Goal: Book appointment/travel/reservation

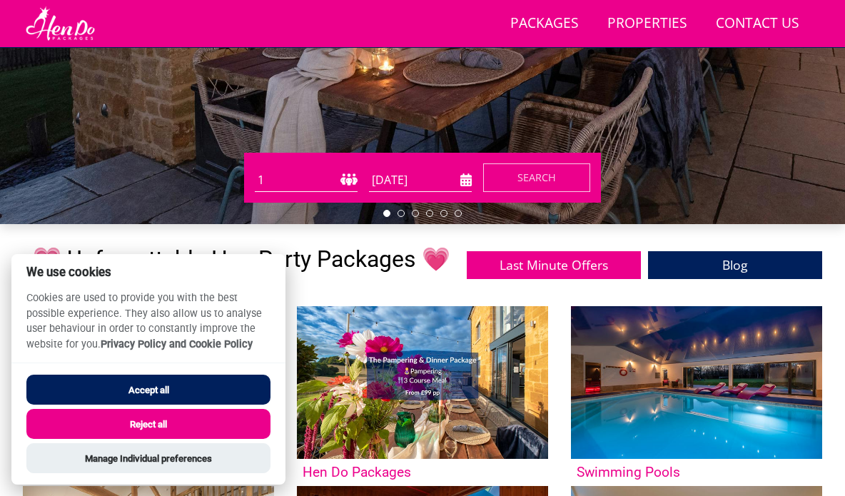
scroll to position [333, 0]
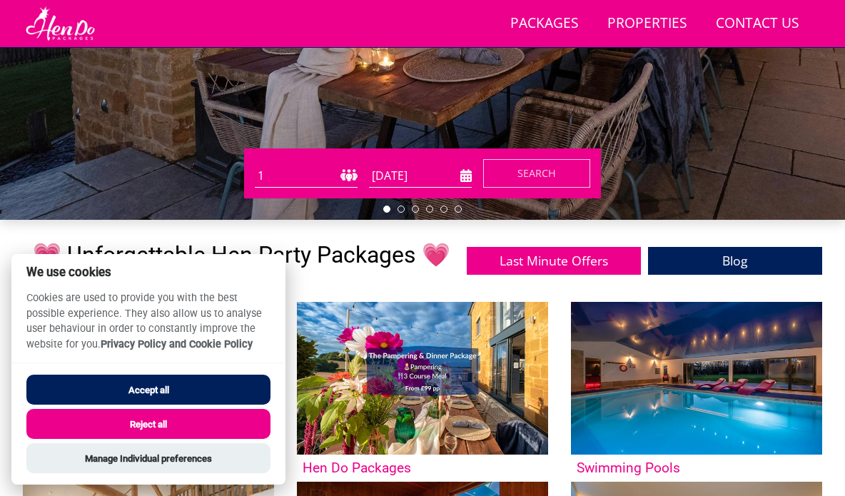
click at [285, 172] on select "1 2 3 4 5 6 7 8 9 10 11 12 13 14 15 16 17 18 19 20 21 22 23 24 25 26 27 28 29 3…" at bounding box center [306, 176] width 103 height 24
select select "14"
click at [255, 164] on select "1 2 3 4 5 6 7 8 9 10 11 12 13 14 15 16 17 18 19 20 21 22 23 24 25 26 27 28 29 3…" at bounding box center [306, 176] width 103 height 24
click at [408, 178] on input "[DATE]" at bounding box center [420, 176] width 103 height 24
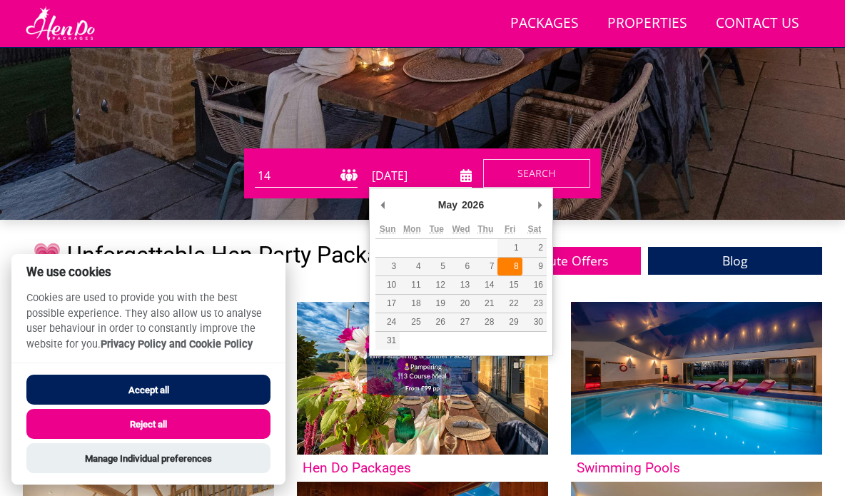
type input "08/05/2026"
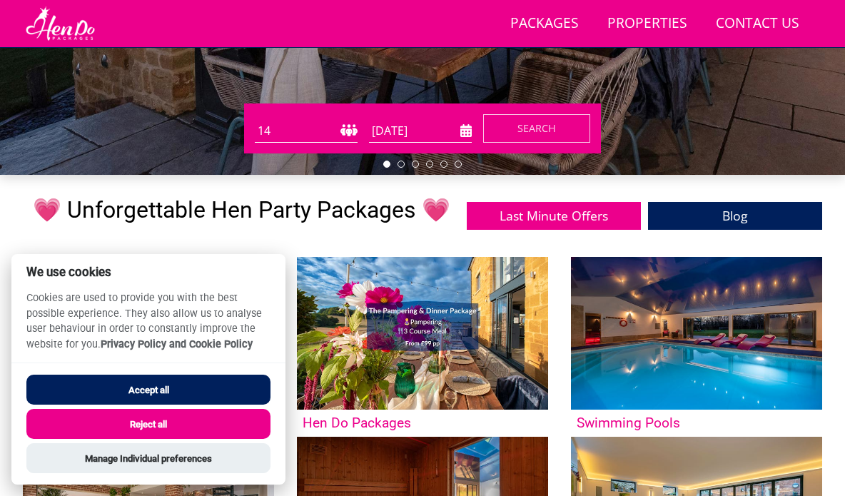
scroll to position [382, 0]
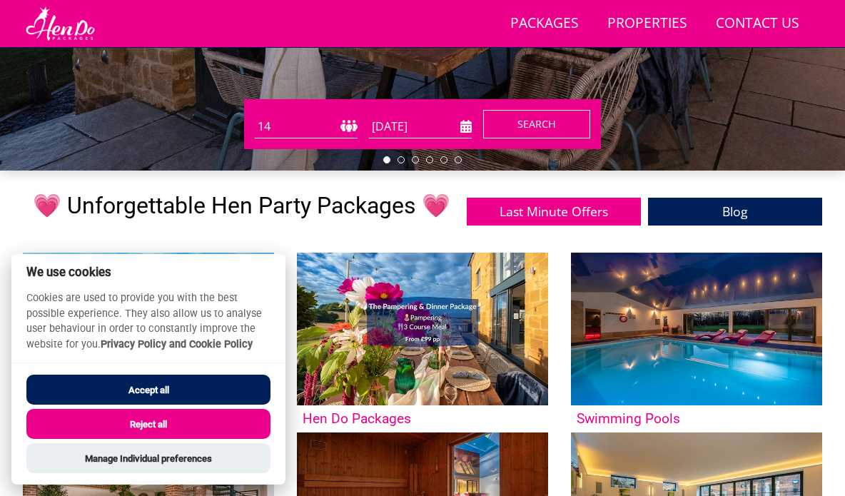
click at [519, 120] on span "Search" at bounding box center [536, 124] width 39 height 14
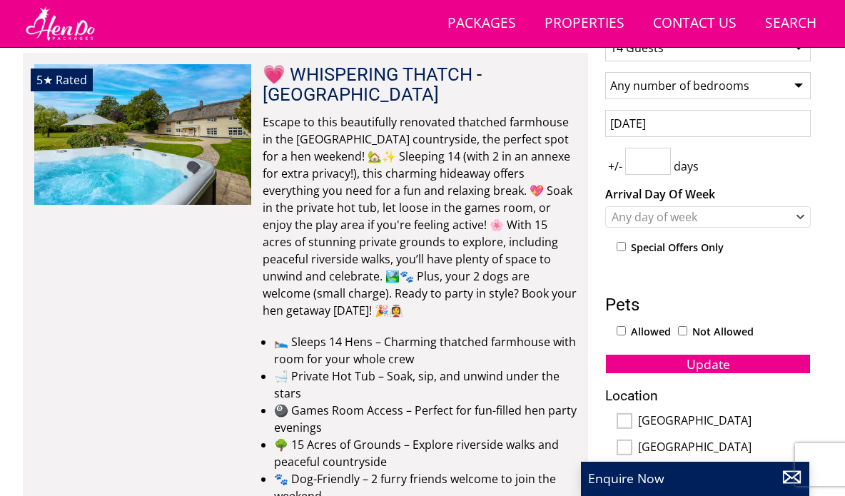
scroll to position [514, 0]
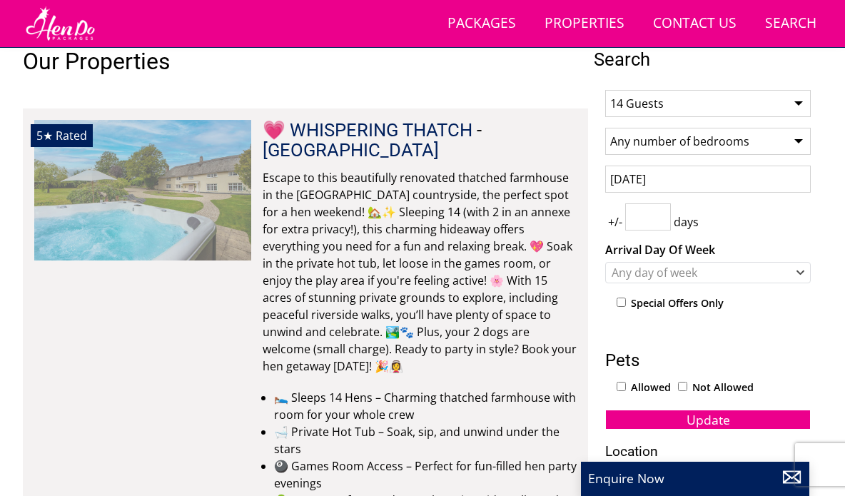
click at [95, 181] on img at bounding box center [142, 190] width 217 height 140
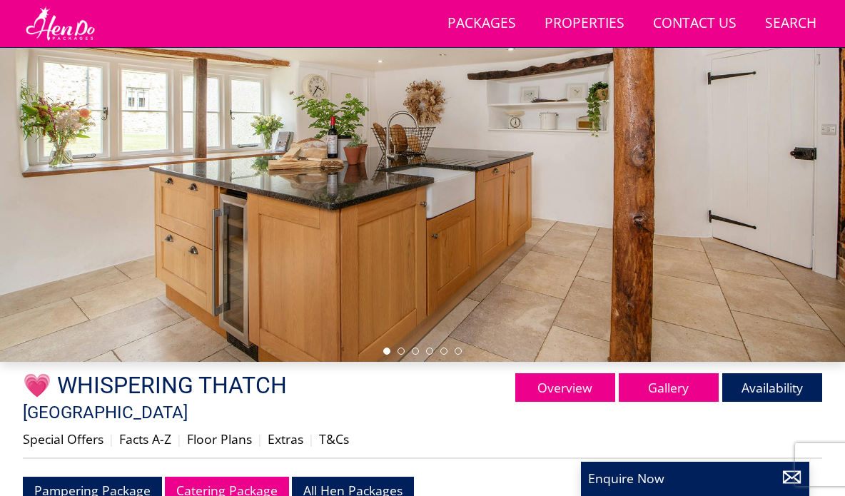
scroll to position [208, 0]
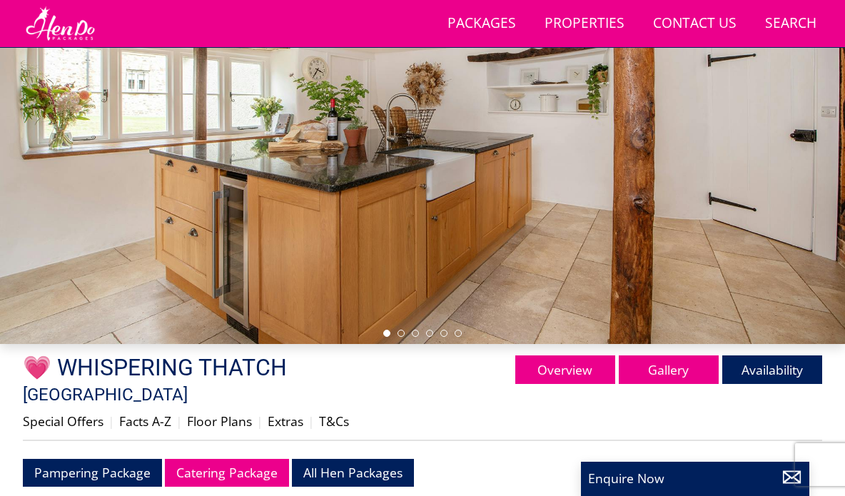
click at [395, 335] on ul at bounding box center [422, 333] width 78 height 7
click at [400, 332] on li at bounding box center [400, 333] width 7 height 7
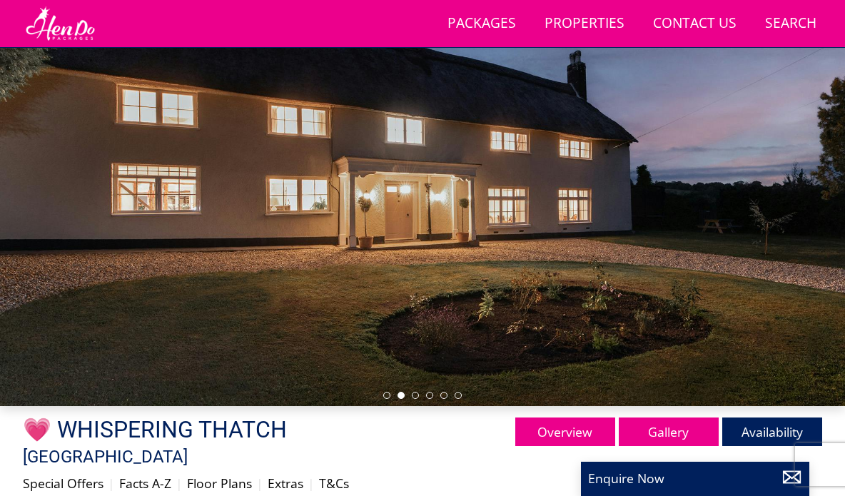
scroll to position [133, 0]
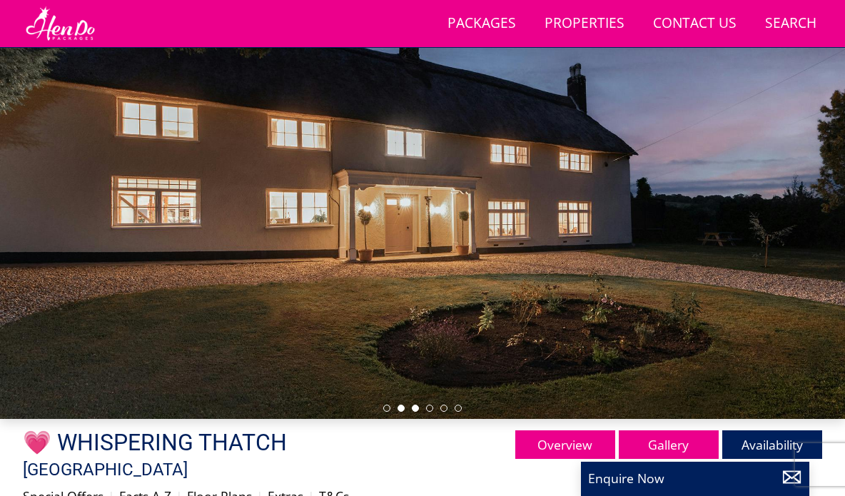
click at [415, 408] on li at bounding box center [415, 408] width 7 height 7
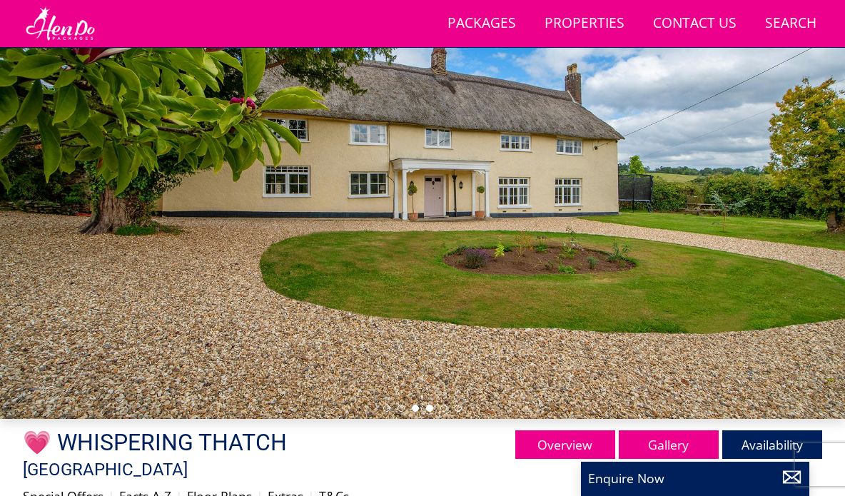
click at [429, 408] on li at bounding box center [429, 408] width 7 height 7
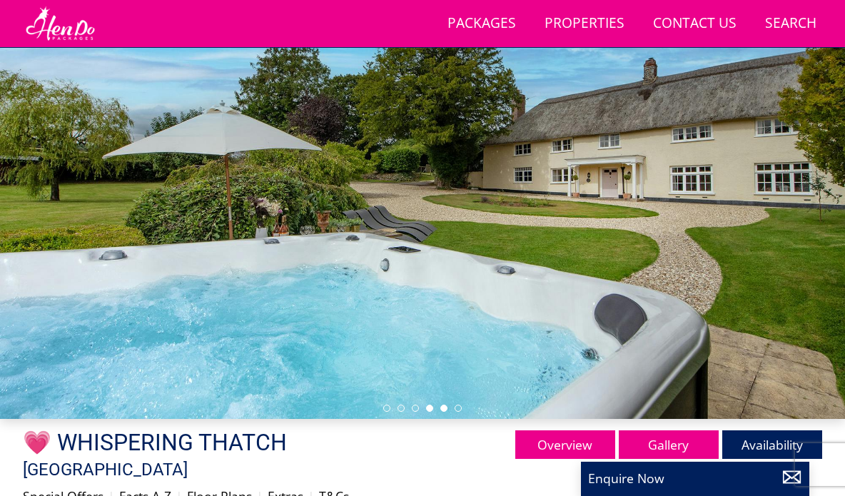
click at [445, 410] on li at bounding box center [443, 408] width 7 height 7
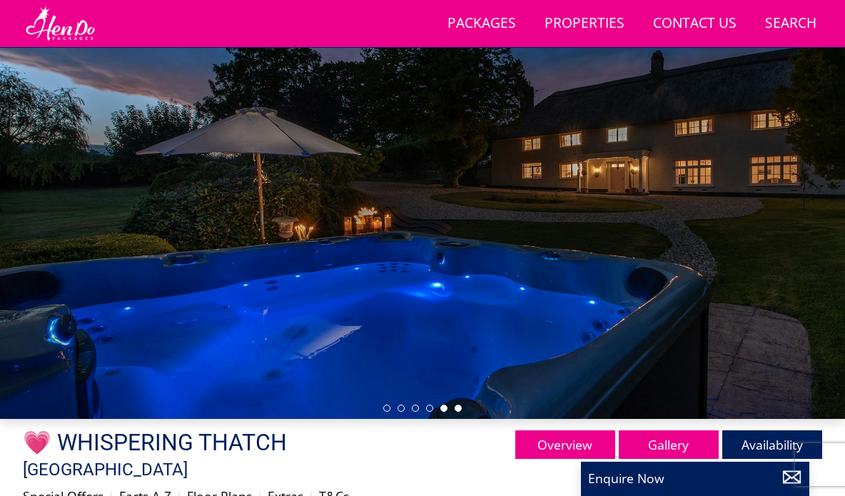
click at [460, 409] on li at bounding box center [458, 408] width 7 height 7
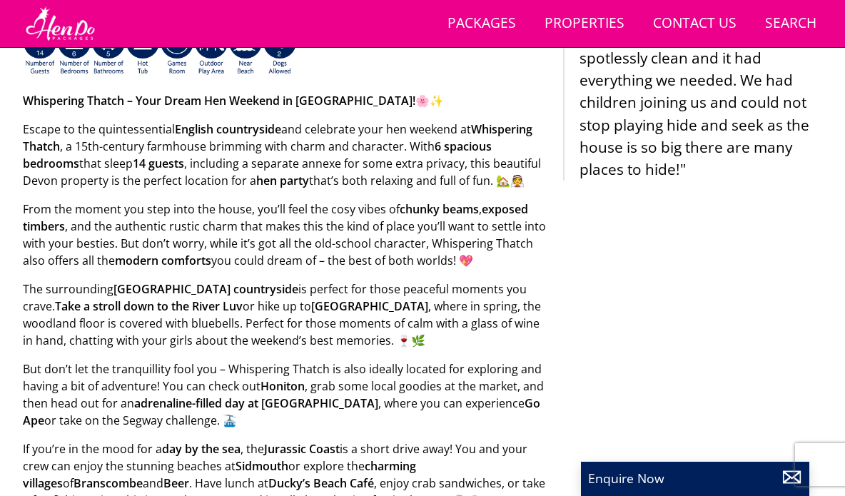
scroll to position [716, 0]
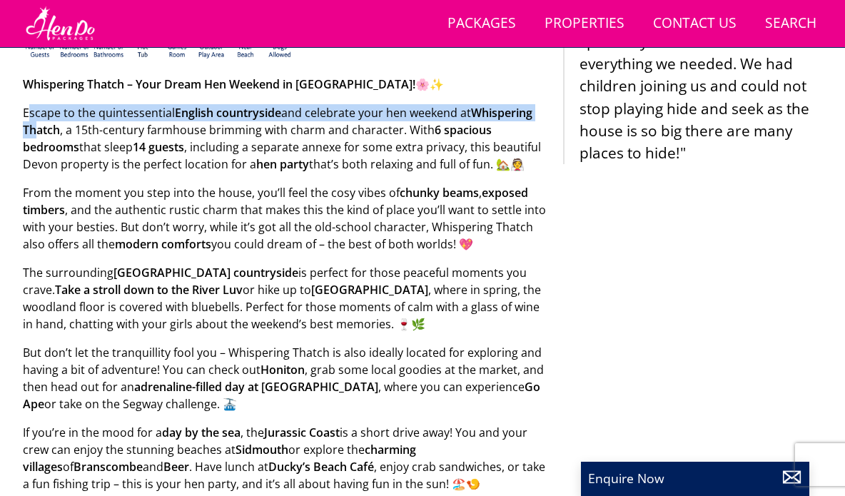
drag, startPoint x: 30, startPoint y: 88, endPoint x: 36, endPoint y: 105, distance: 18.1
click at [36, 105] on p "Escape to the quintessential English countryside and celebrate your hen weekend…" at bounding box center [287, 138] width 529 height 69
click at [36, 105] on strong "Whispering Thatch" at bounding box center [277, 121] width 509 height 33
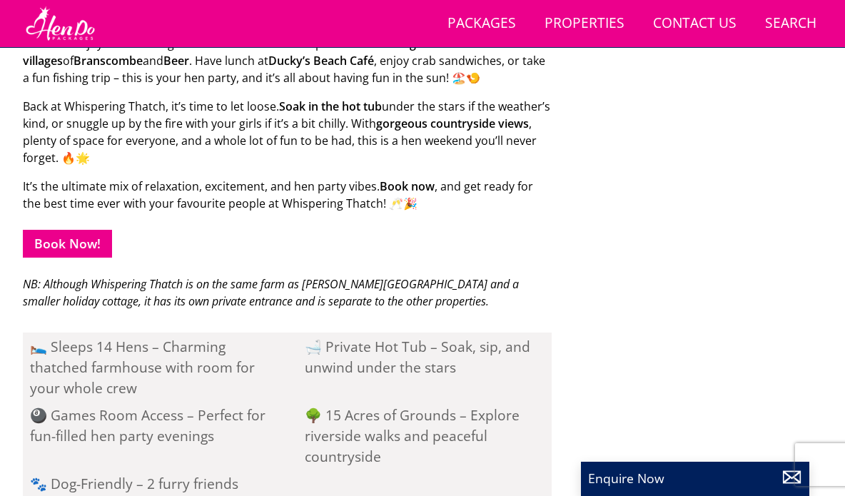
scroll to position [1122, 0]
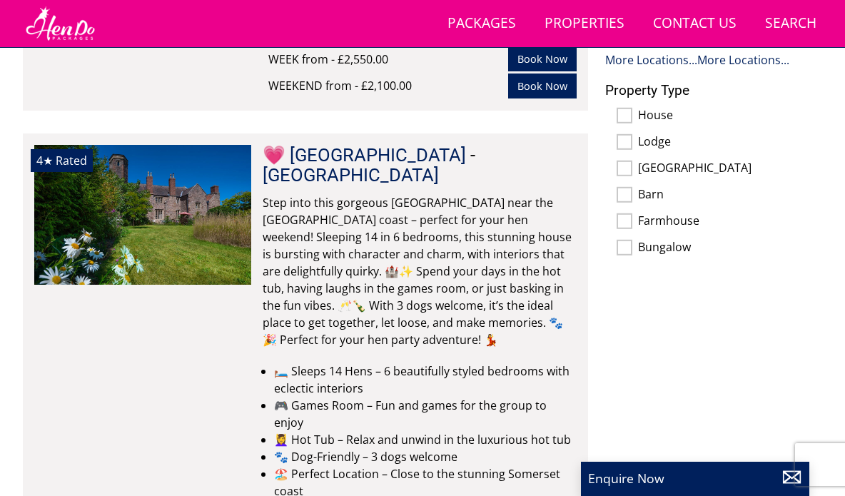
scroll to position [1094, 0]
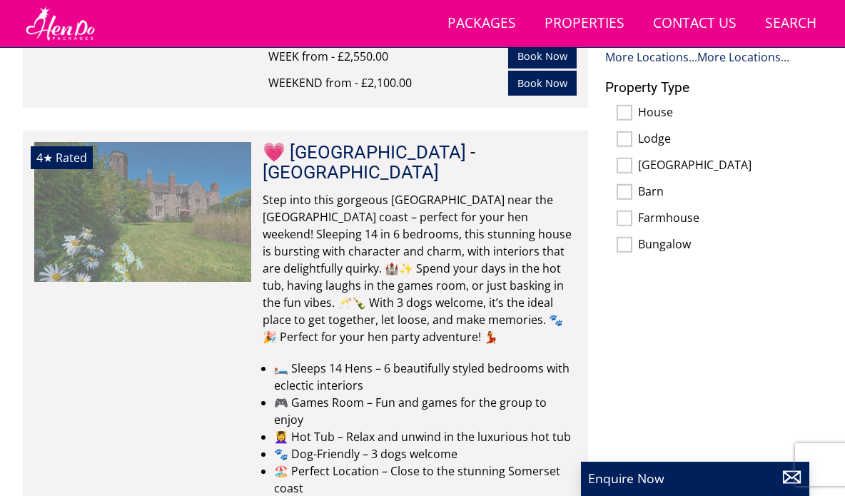
click at [66, 299] on div "4★ Rated 💗 MINGLEBY MANOR Check Availability More Info" at bounding box center [142, 363] width 217 height 443
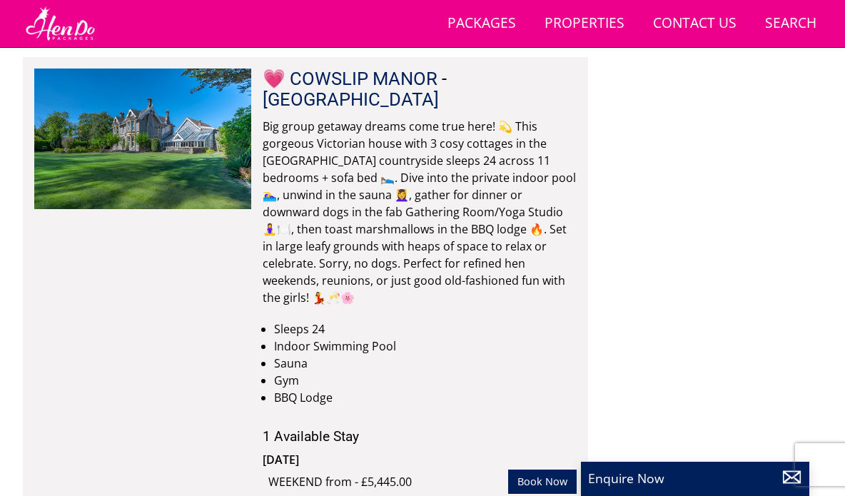
scroll to position [10329, 0]
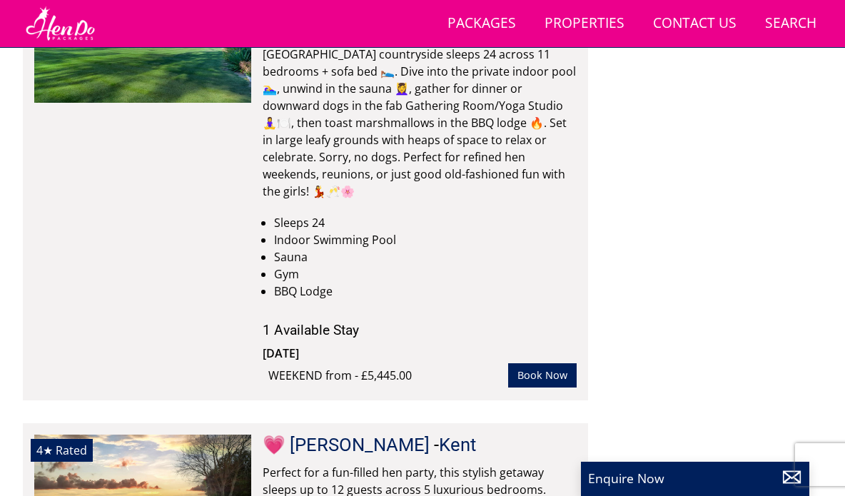
scroll to position [10441, 0]
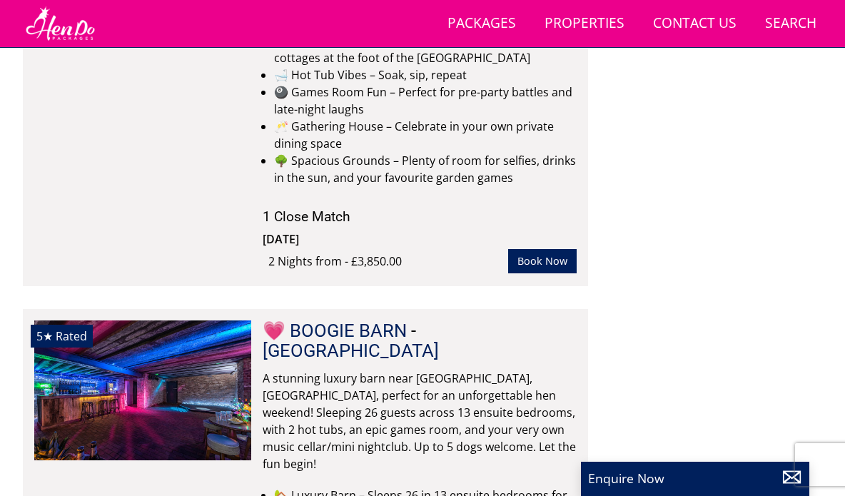
scroll to position [12397, 0]
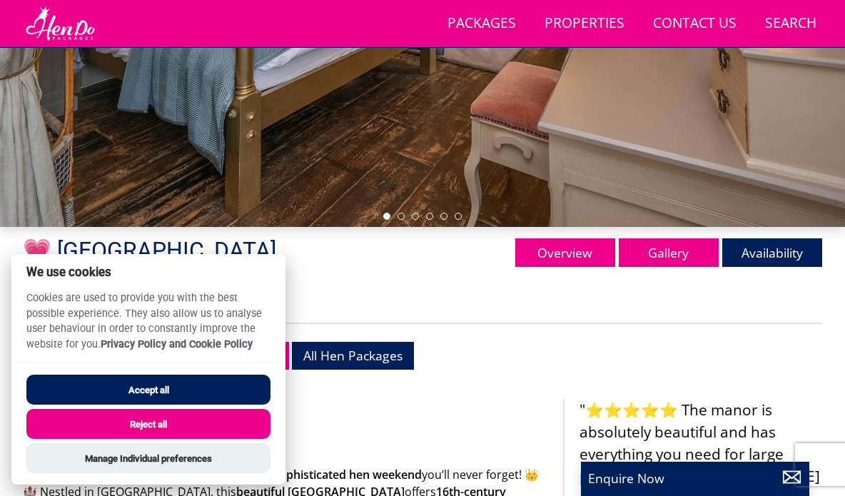
scroll to position [66, 0]
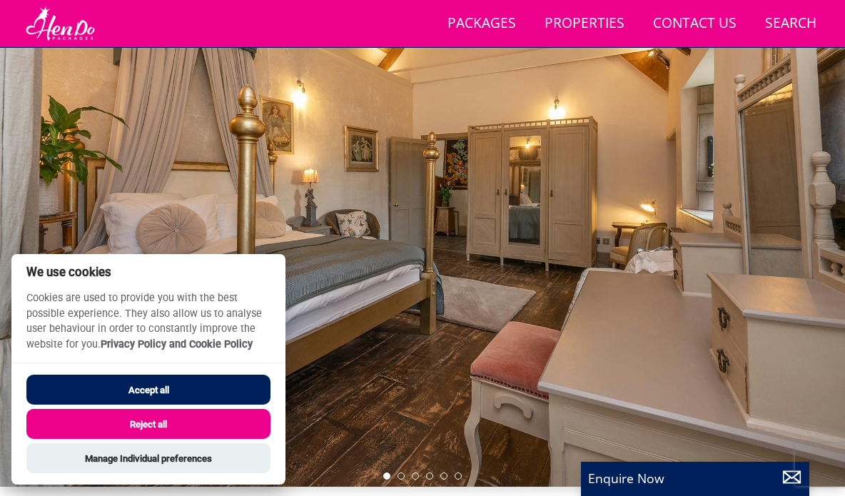
click at [203, 390] on button "Accept all" at bounding box center [148, 390] width 244 height 30
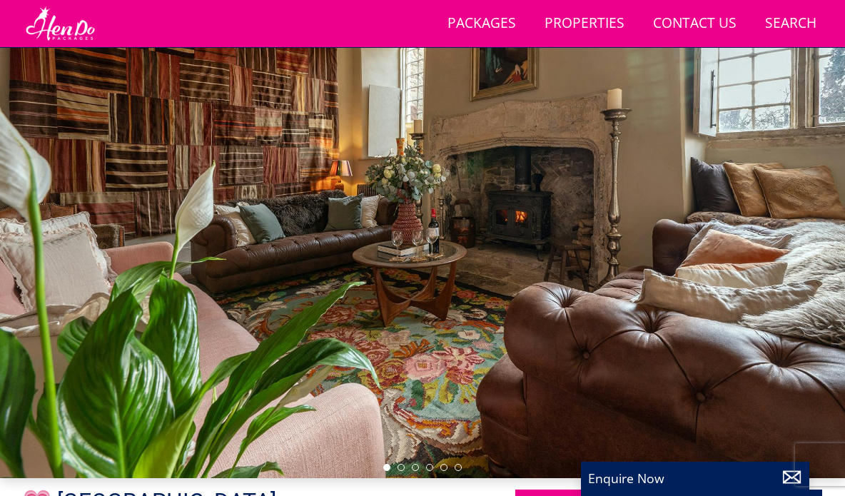
scroll to position [88, 0]
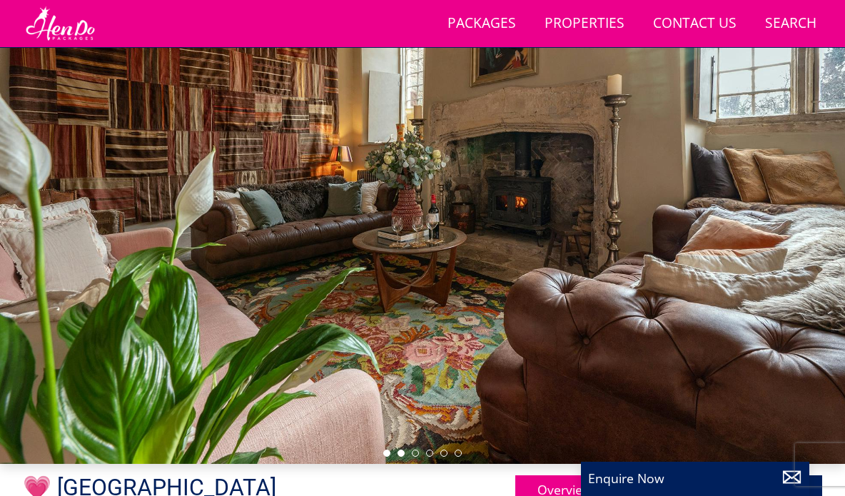
click at [401, 452] on li at bounding box center [400, 453] width 7 height 7
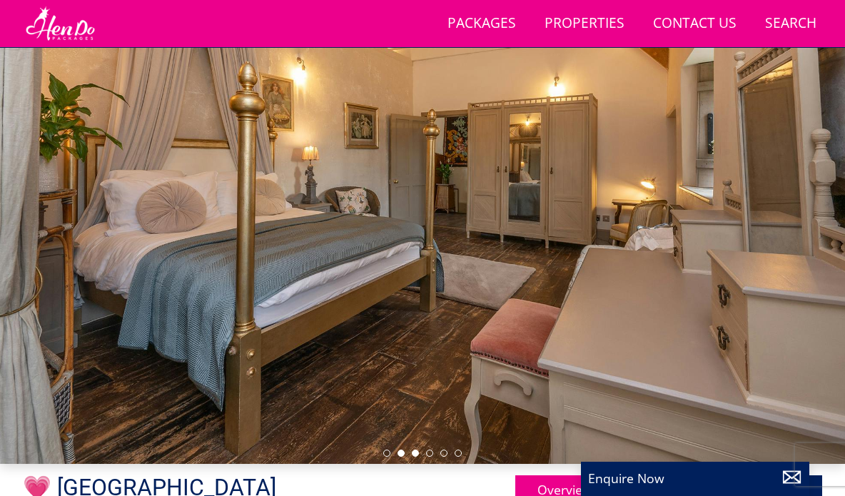
click at [417, 455] on li at bounding box center [415, 453] width 7 height 7
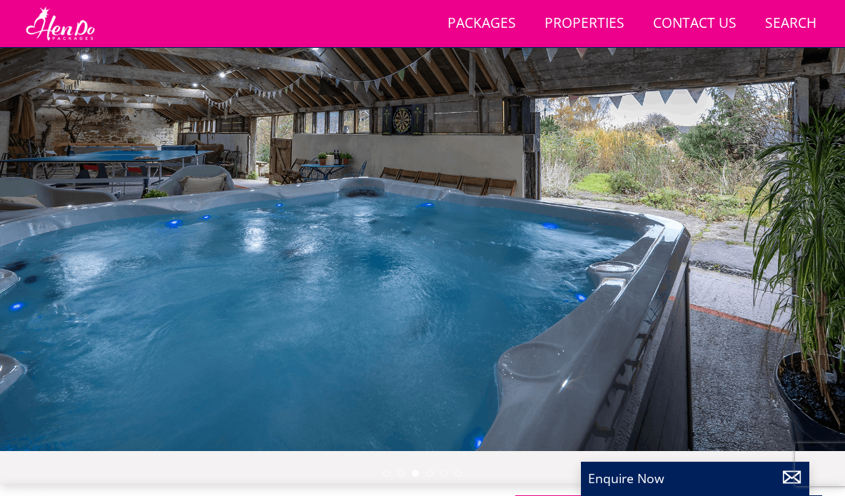
scroll to position [67, 0]
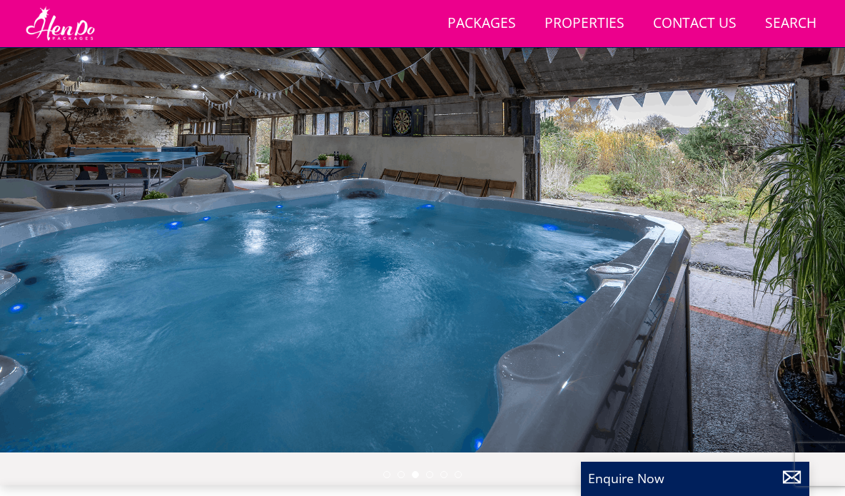
click at [573, 387] on div at bounding box center [422, 248] width 845 height 473
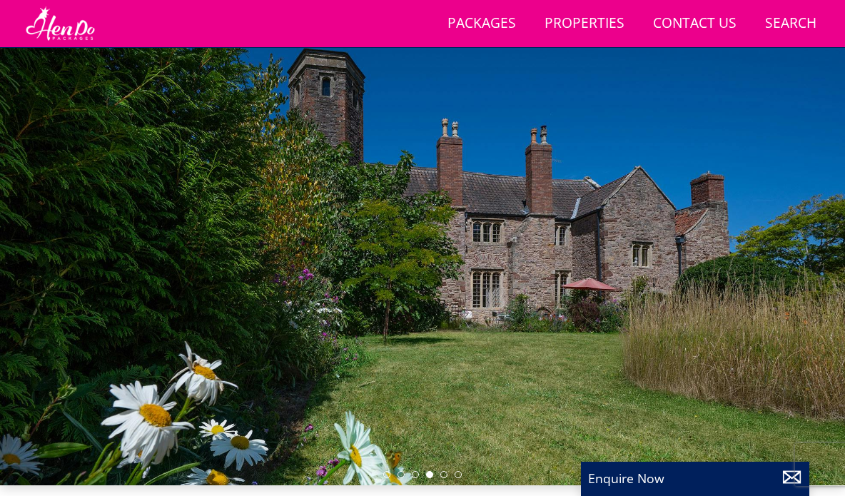
click at [714, 352] on div at bounding box center [422, 248] width 845 height 473
click at [440, 472] on li at bounding box center [443, 474] width 7 height 7
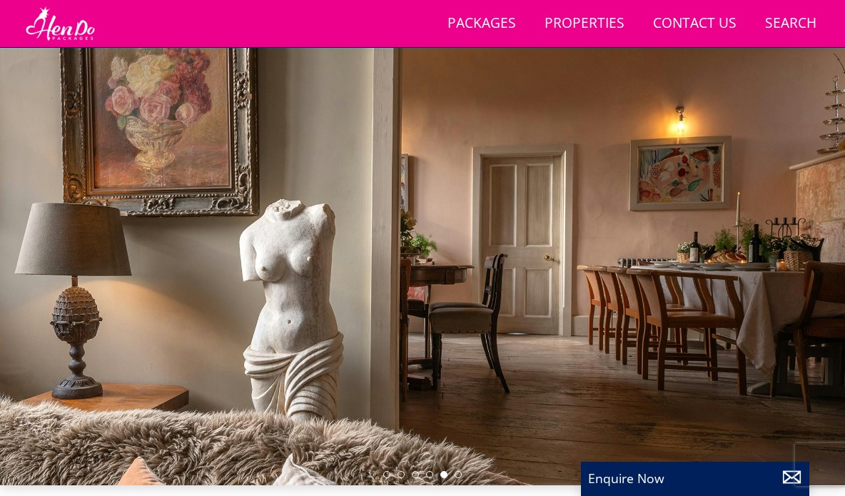
click at [462, 475] on div at bounding box center [422, 248] width 845 height 473
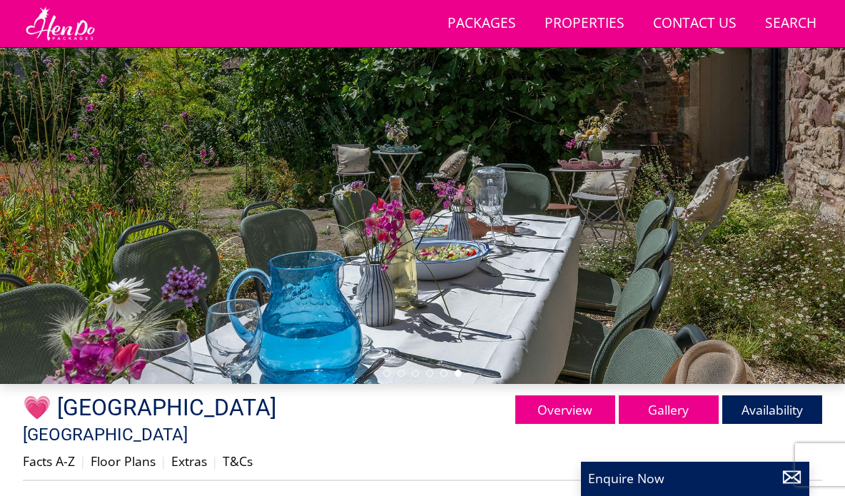
scroll to position [177, 0]
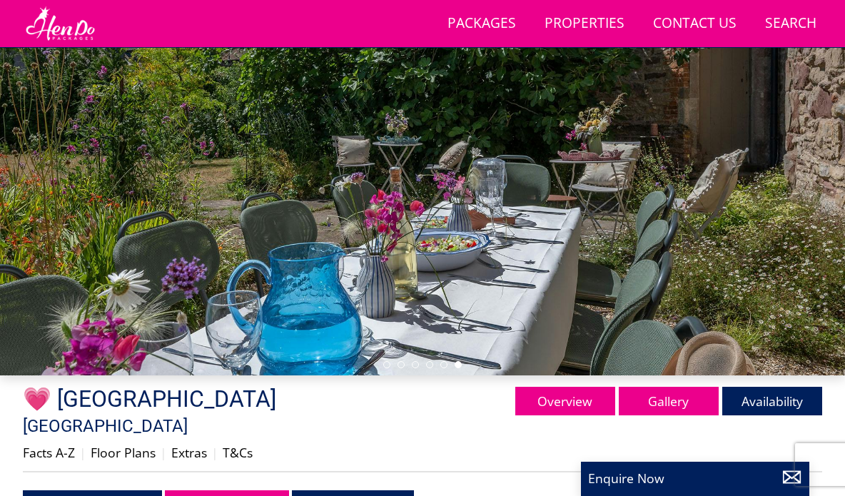
click at [771, 238] on div at bounding box center [422, 138] width 845 height 473
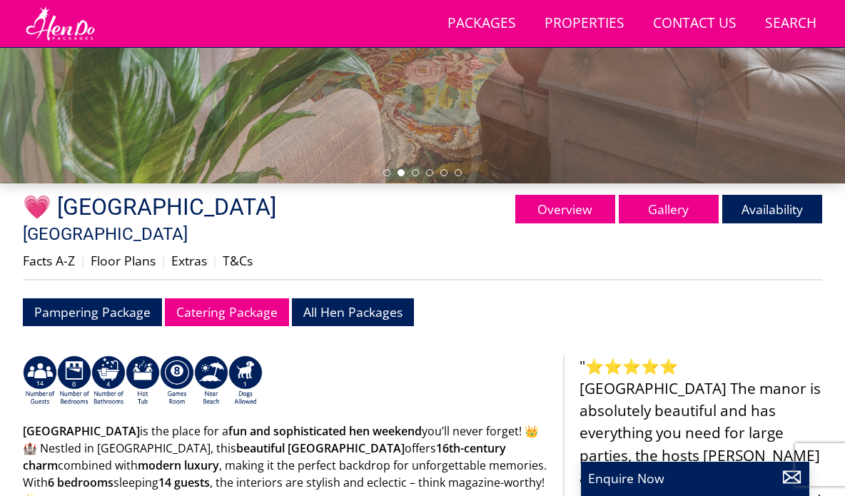
scroll to position [206, 0]
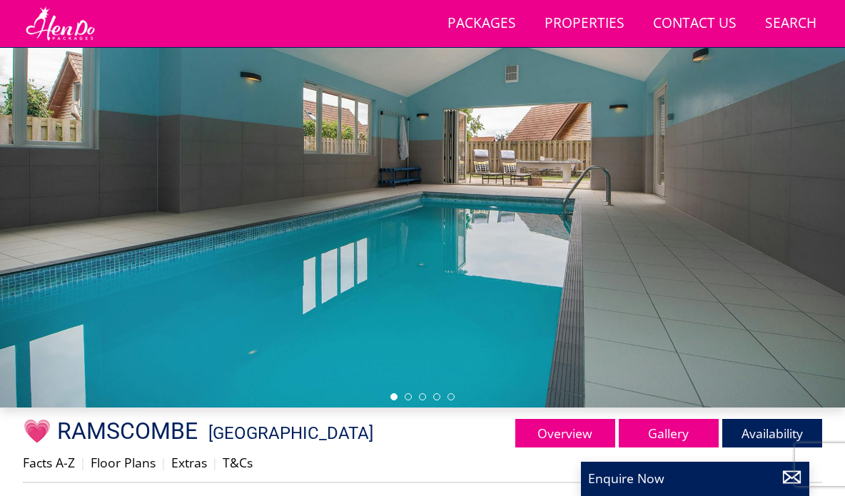
scroll to position [168, 0]
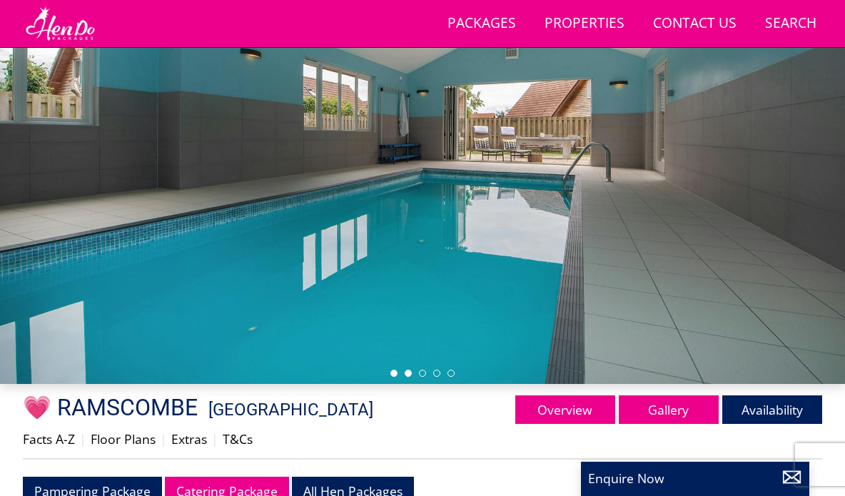
click at [408, 374] on li at bounding box center [408, 373] width 7 height 7
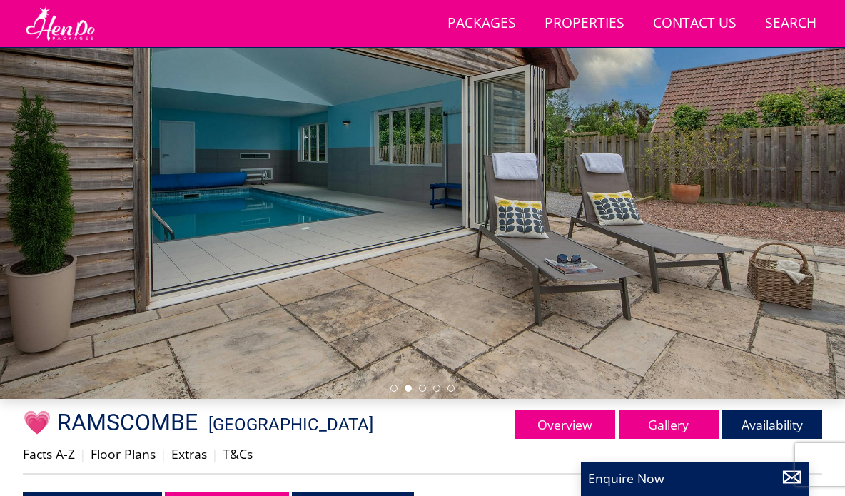
scroll to position [166, 0]
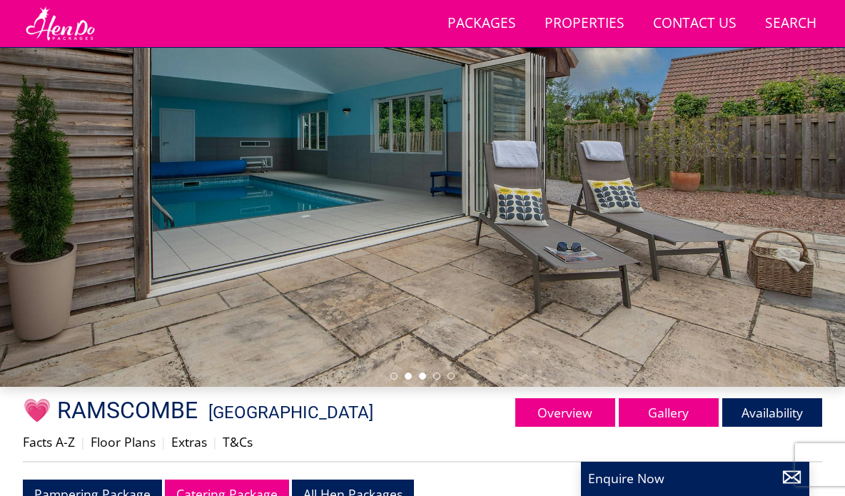
click at [422, 377] on li at bounding box center [422, 375] width 7 height 7
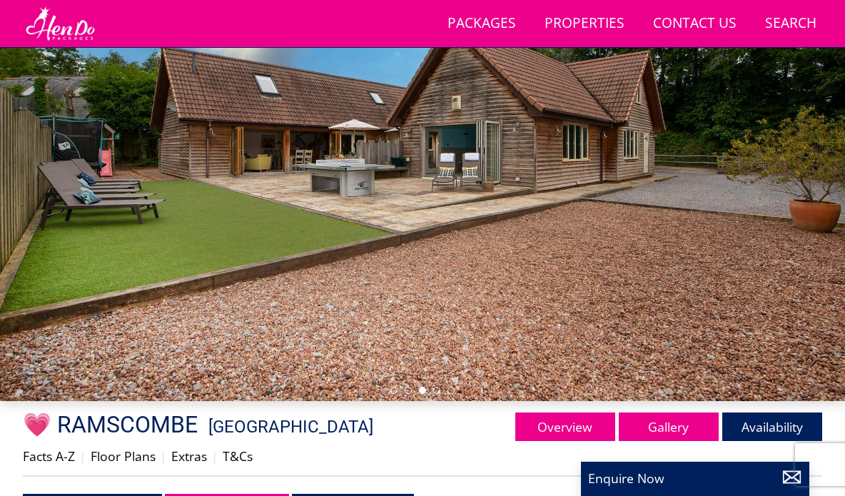
scroll to position [143, 0]
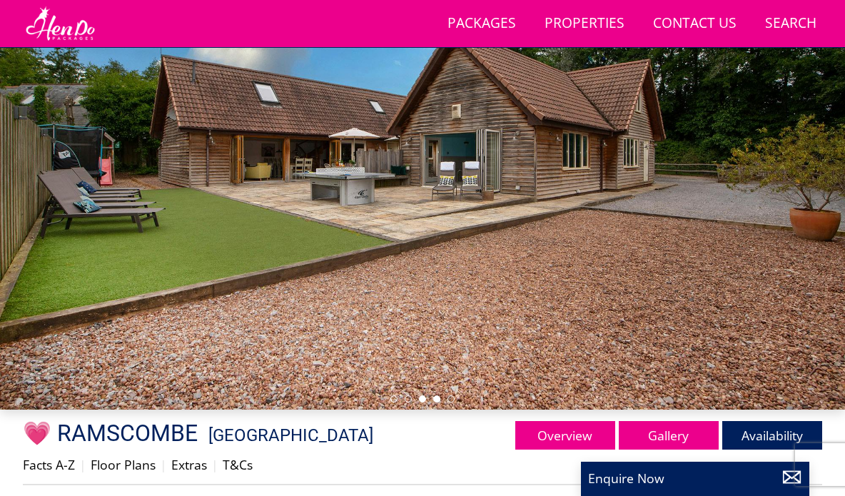
click at [437, 397] on li at bounding box center [436, 398] width 7 height 7
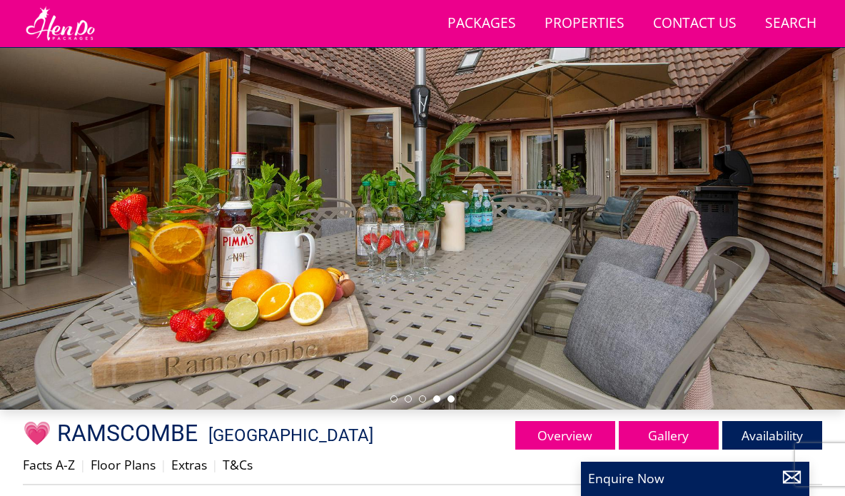
click at [450, 400] on li at bounding box center [450, 398] width 7 height 7
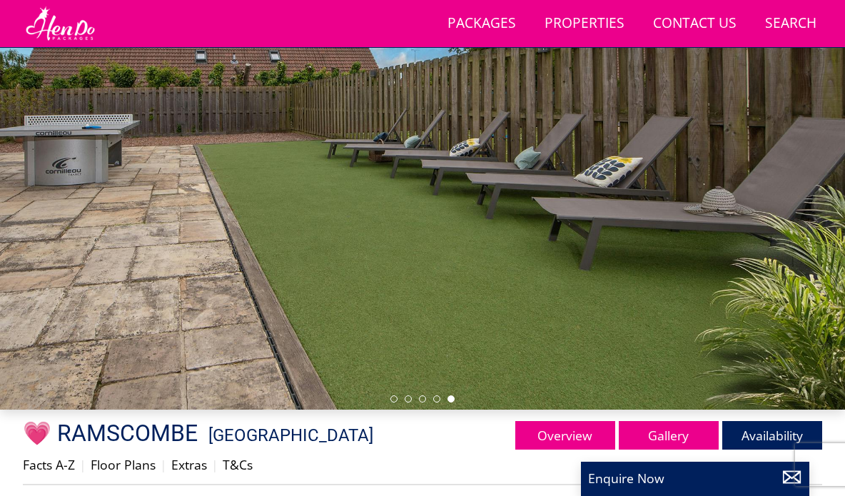
click at [465, 398] on div at bounding box center [422, 172] width 845 height 473
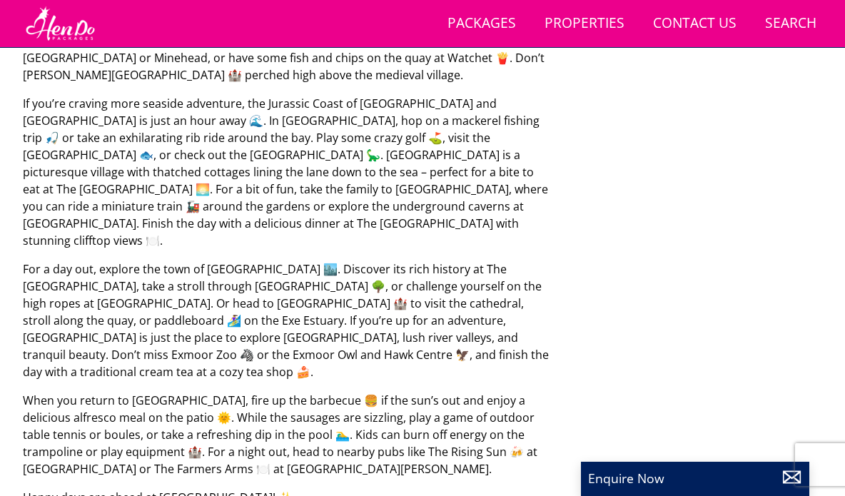
scroll to position [990, 0]
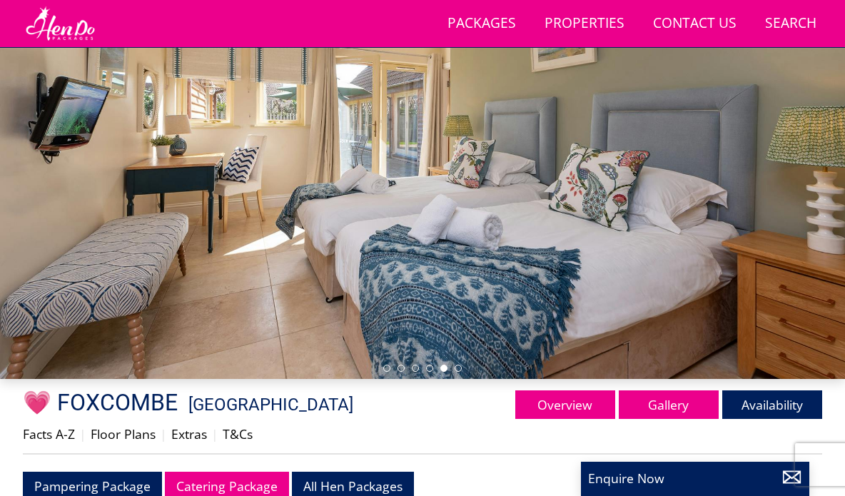
scroll to position [158, 0]
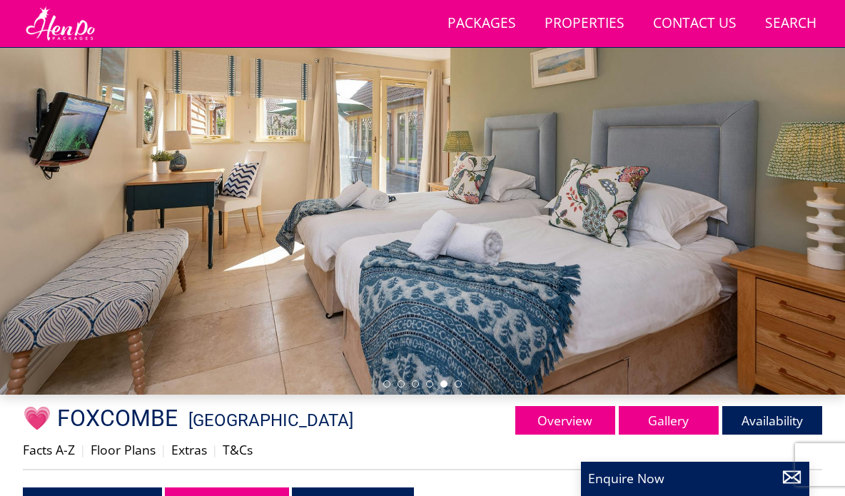
click at [647, 184] on div at bounding box center [422, 158] width 845 height 473
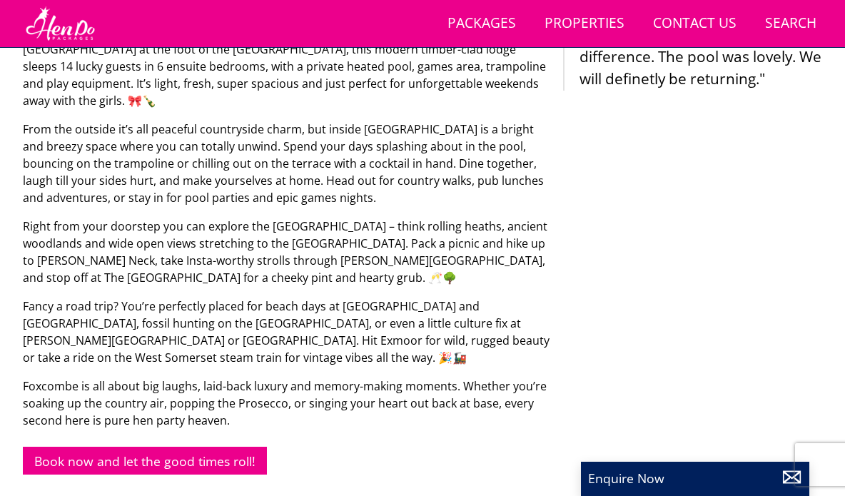
scroll to position [744, 0]
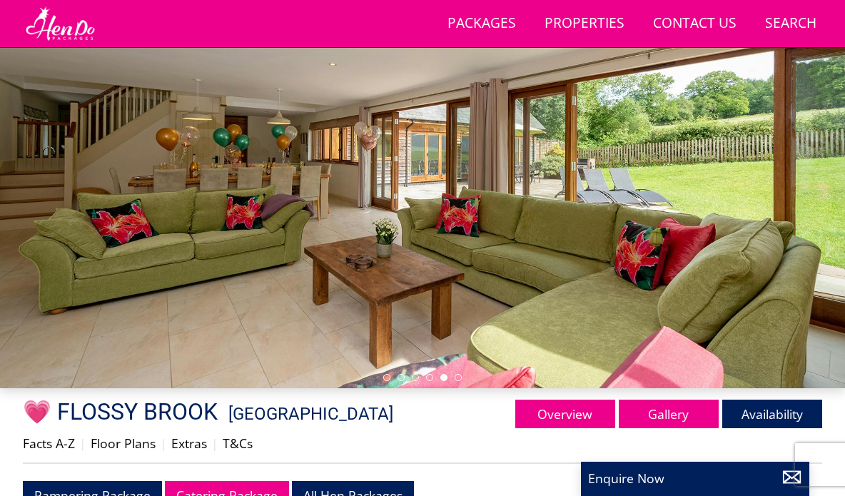
scroll to position [185, 0]
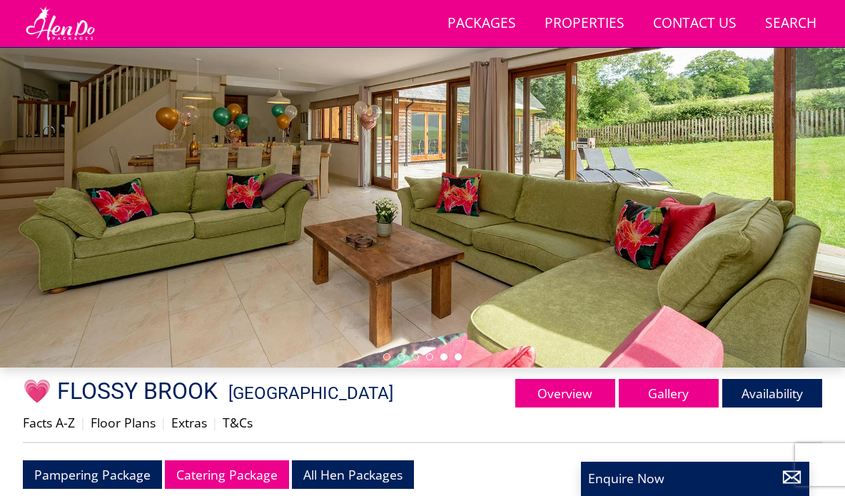
click at [456, 357] on li at bounding box center [458, 356] width 7 height 7
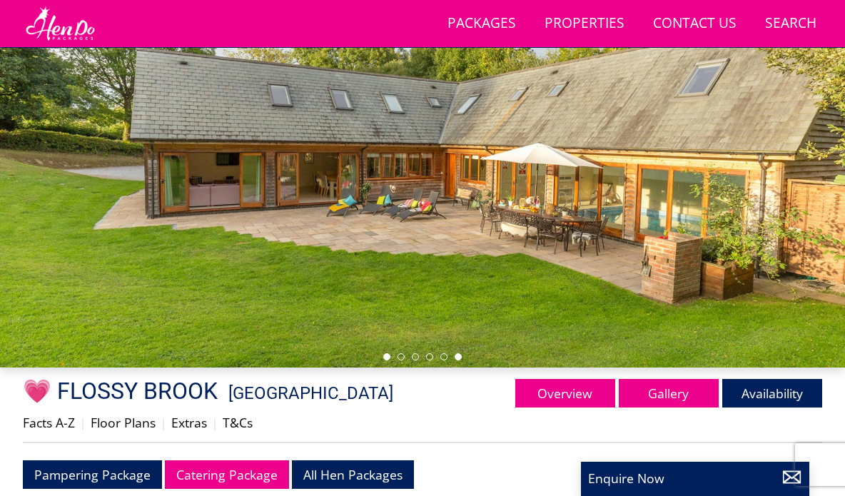
click at [385, 360] on li at bounding box center [386, 356] width 7 height 7
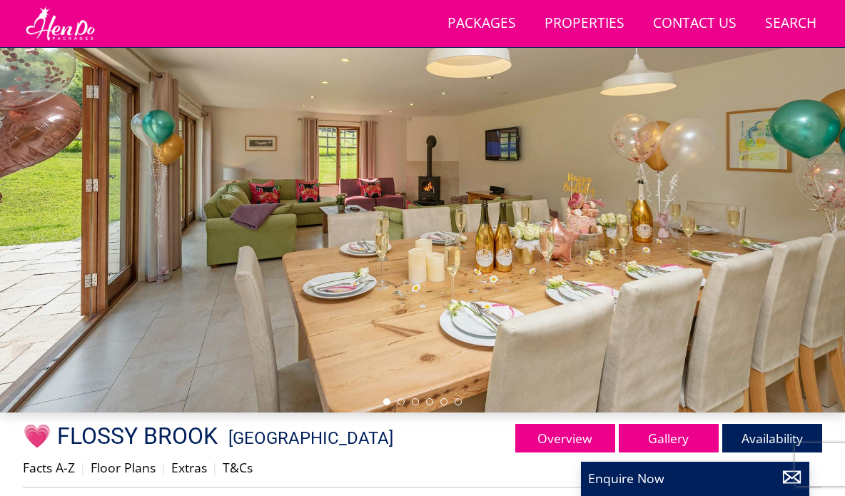
scroll to position [131, 0]
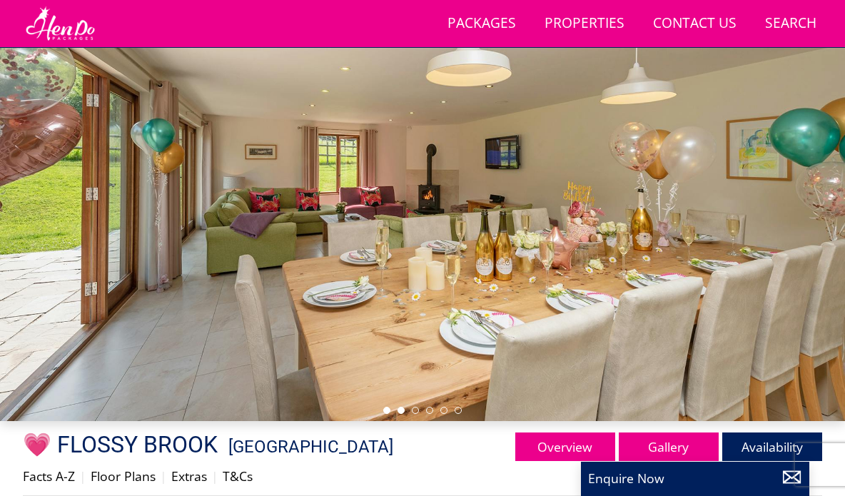
click at [400, 408] on li at bounding box center [400, 410] width 7 height 7
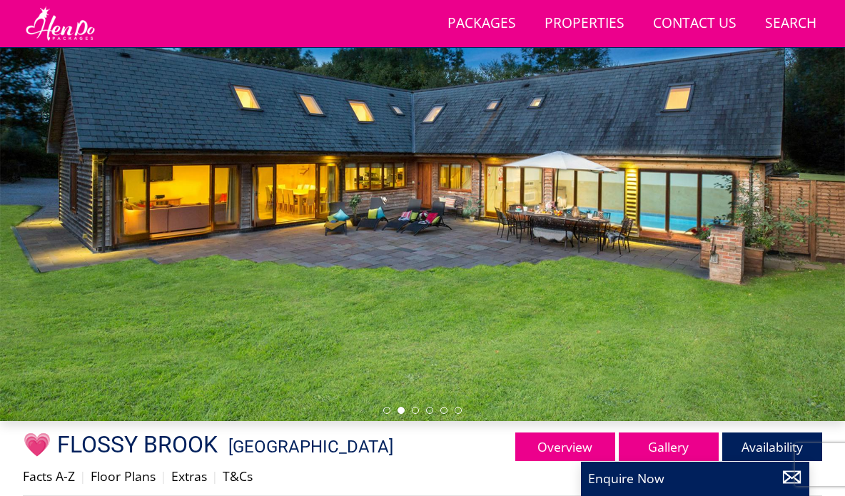
click at [415, 413] on div at bounding box center [422, 184] width 845 height 473
click at [415, 411] on li at bounding box center [415, 410] width 7 height 7
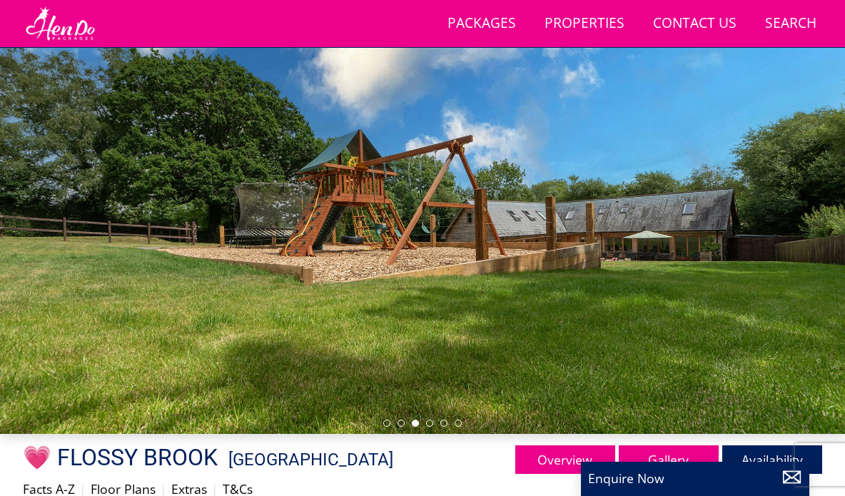
scroll to position [116, 0]
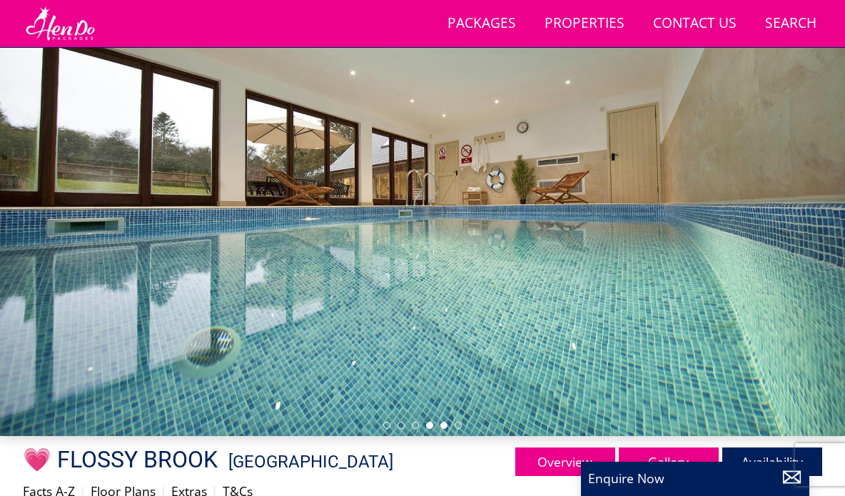
click at [443, 425] on li at bounding box center [443, 425] width 7 height 7
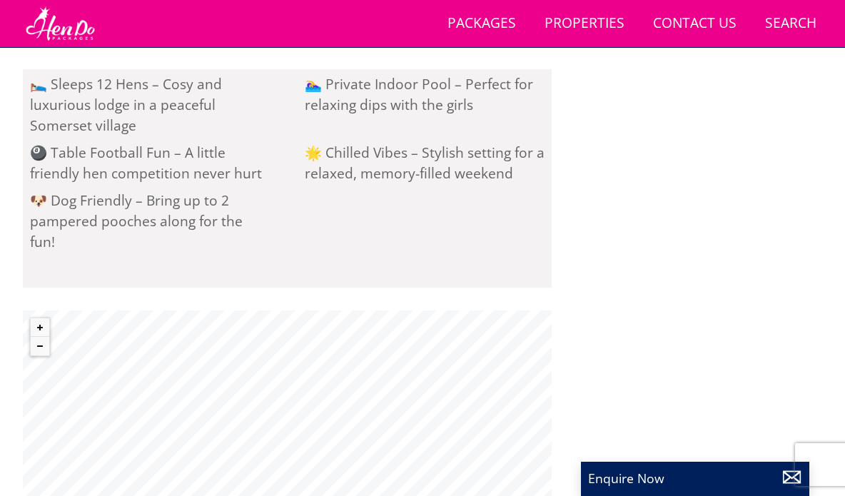
scroll to position [1411, 0]
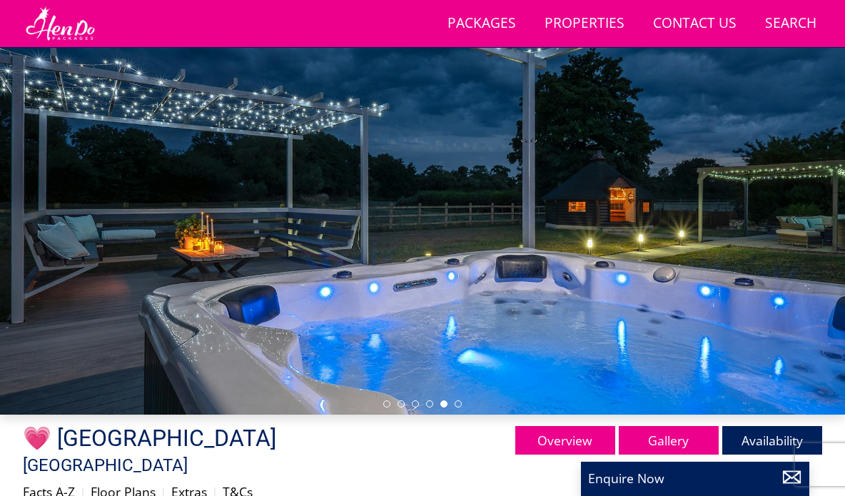
scroll to position [133, 0]
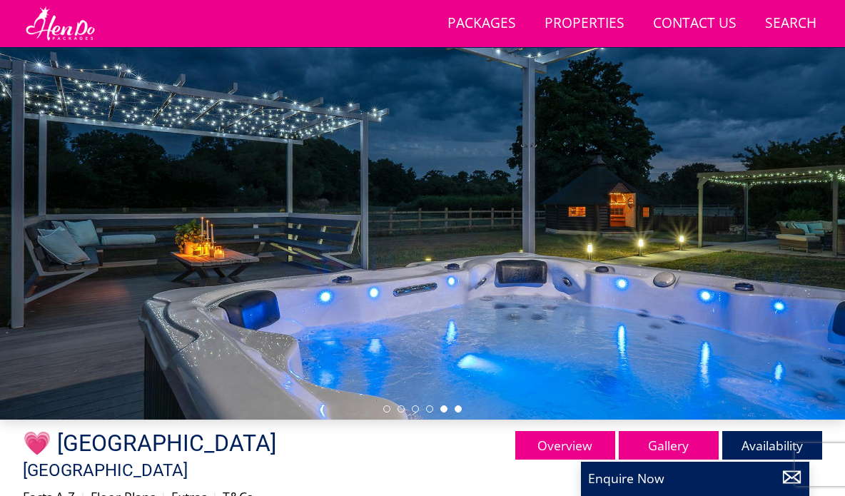
click at [460, 406] on li at bounding box center [458, 408] width 7 height 7
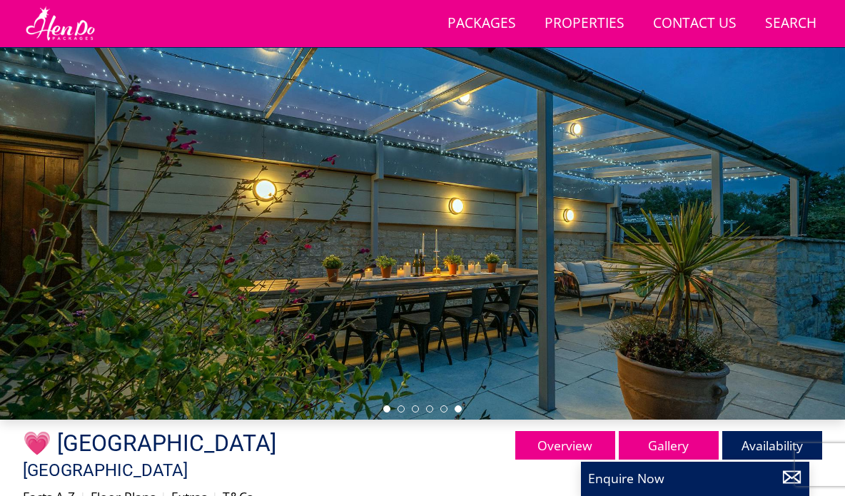
click at [387, 409] on li at bounding box center [386, 408] width 7 height 7
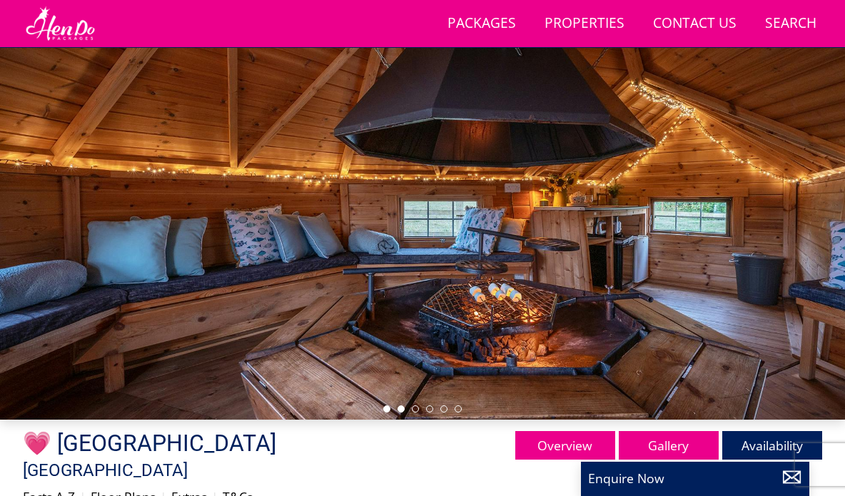
click at [403, 411] on li at bounding box center [400, 408] width 7 height 7
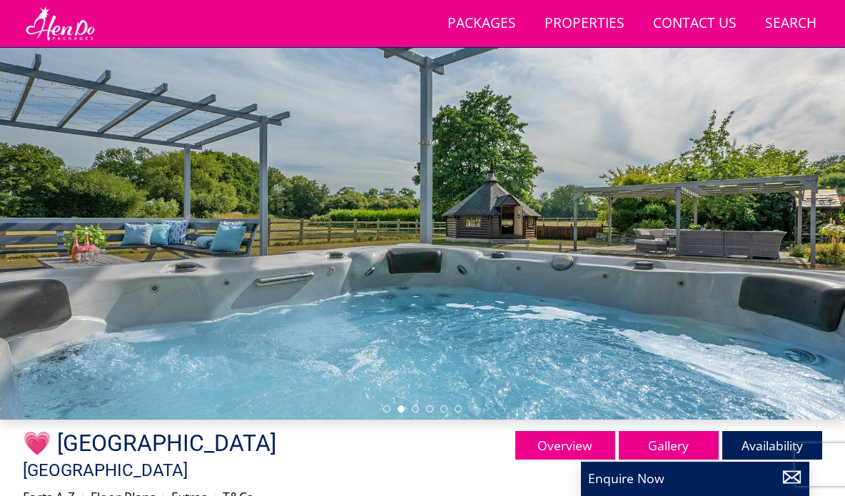
click at [419, 410] on ul at bounding box center [422, 408] width 78 height 7
click at [415, 410] on li at bounding box center [415, 408] width 7 height 7
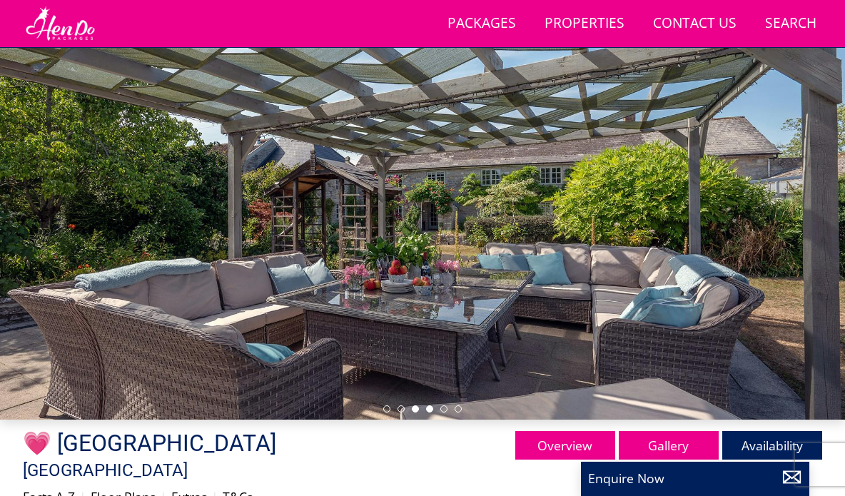
click at [427, 410] on li at bounding box center [429, 408] width 7 height 7
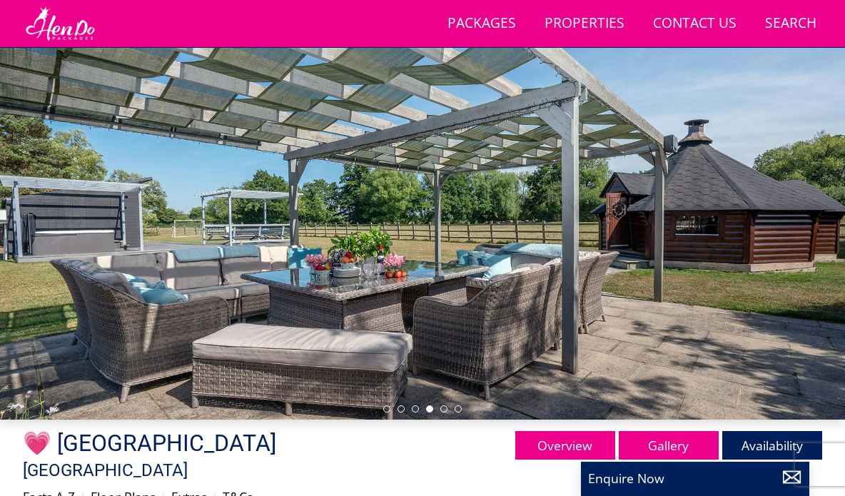
click at [447, 409] on ul at bounding box center [422, 408] width 78 height 7
click at [443, 409] on li at bounding box center [443, 408] width 7 height 7
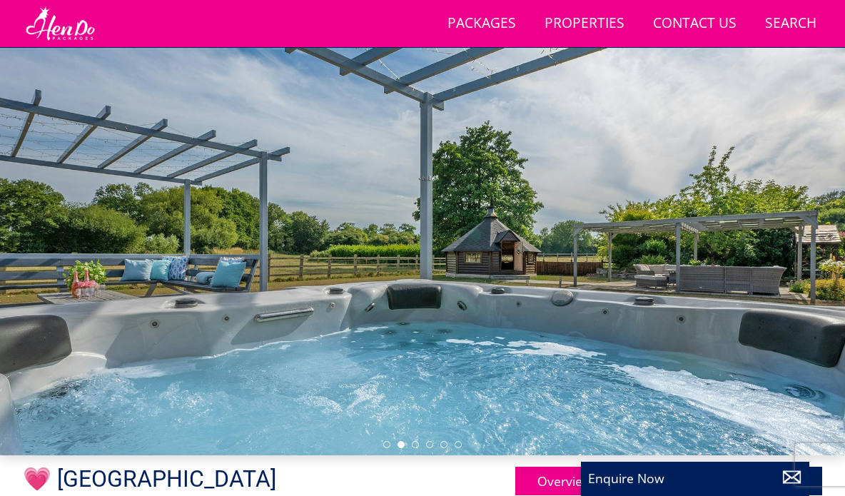
scroll to position [0, 0]
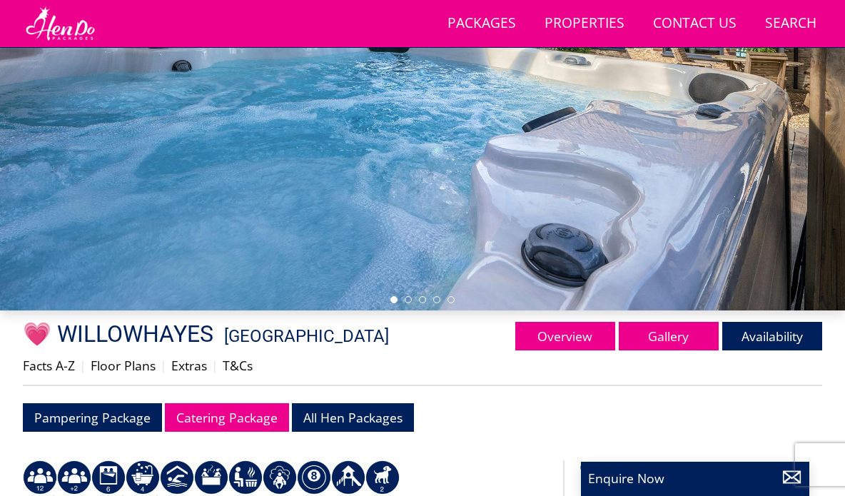
scroll to position [243, 0]
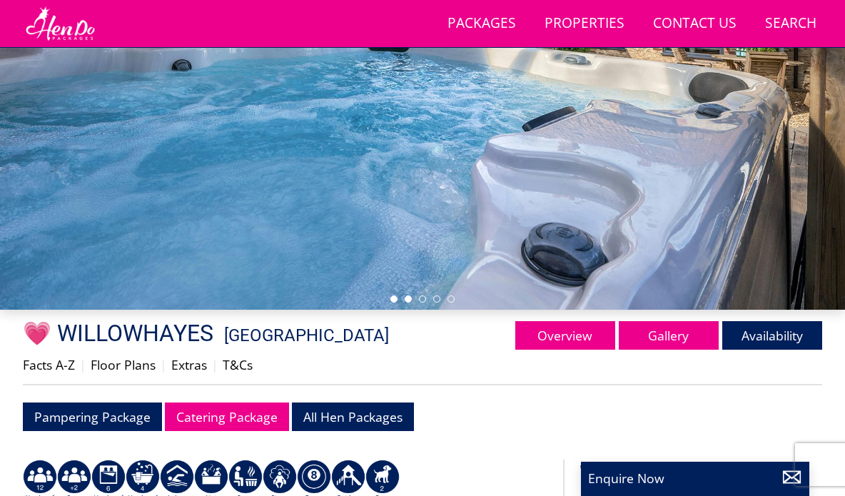
click at [408, 297] on li at bounding box center [408, 298] width 7 height 7
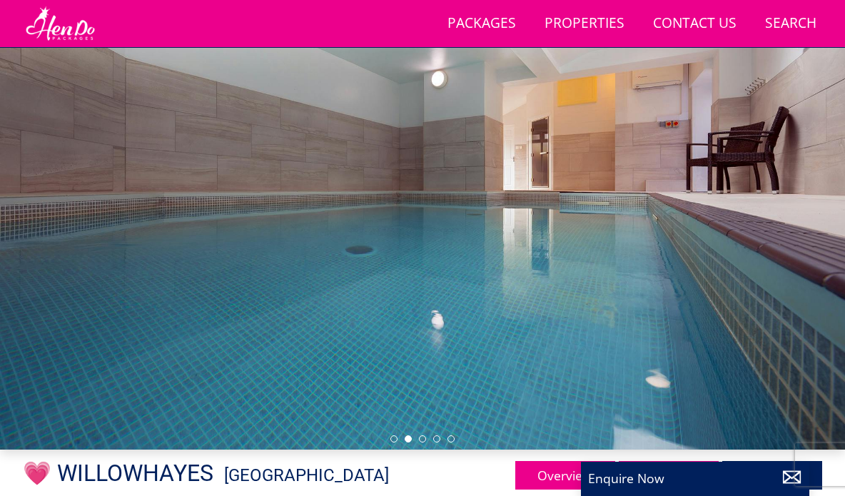
scroll to position [107, 0]
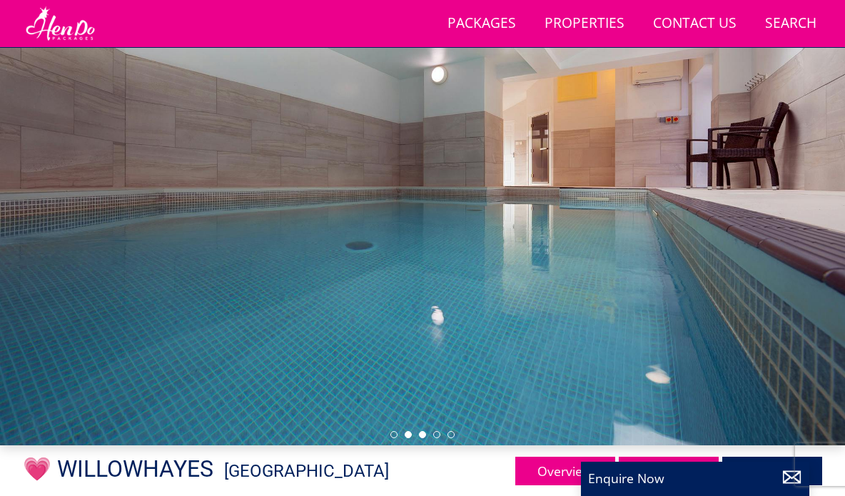
click at [422, 434] on li at bounding box center [422, 434] width 7 height 7
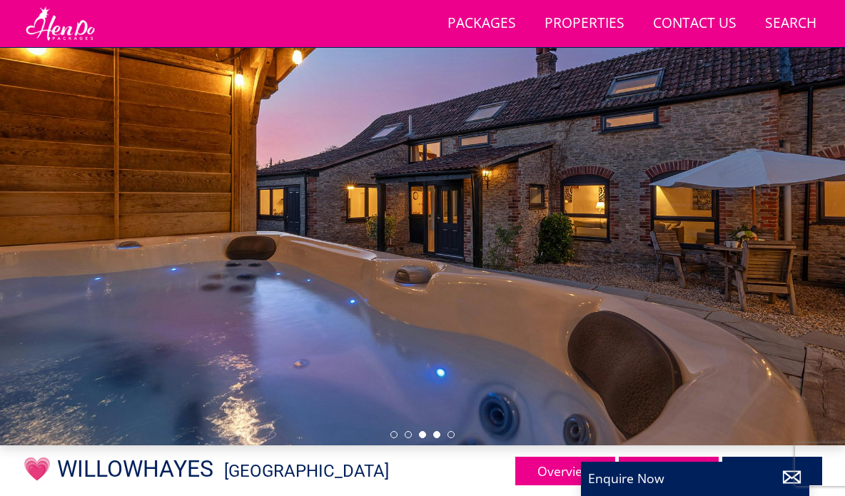
click at [437, 437] on li at bounding box center [436, 434] width 7 height 7
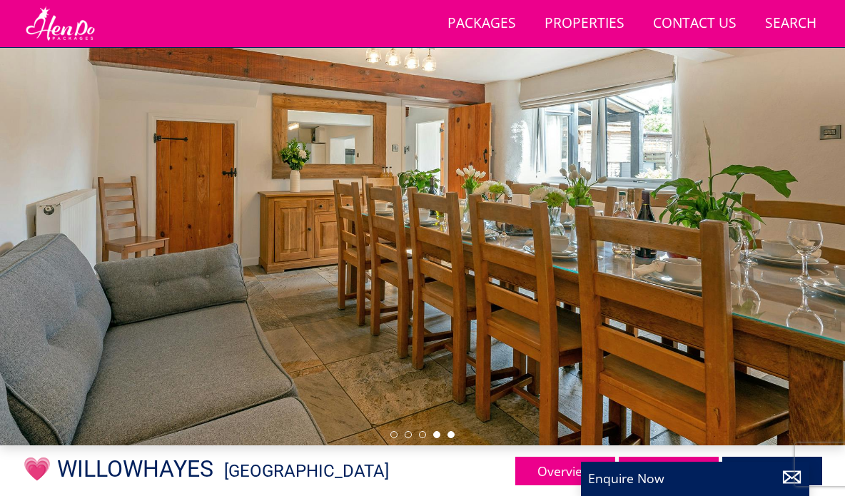
click at [450, 437] on li at bounding box center [450, 434] width 7 height 7
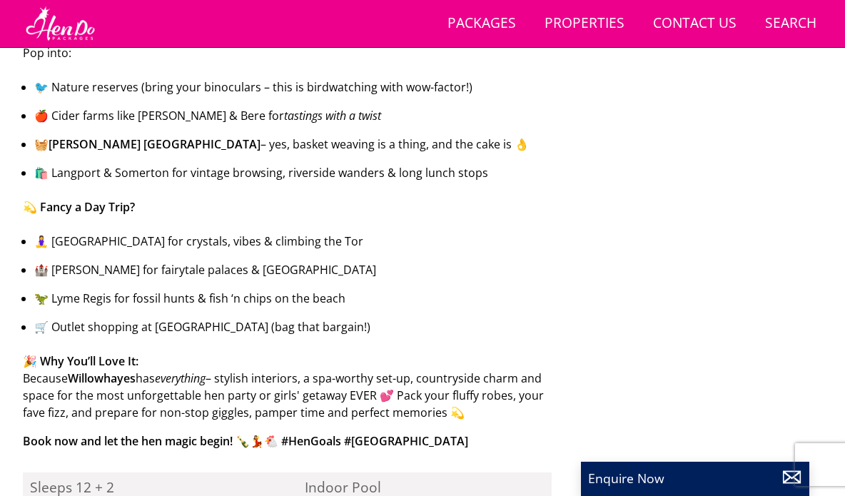
scroll to position [1341, 0]
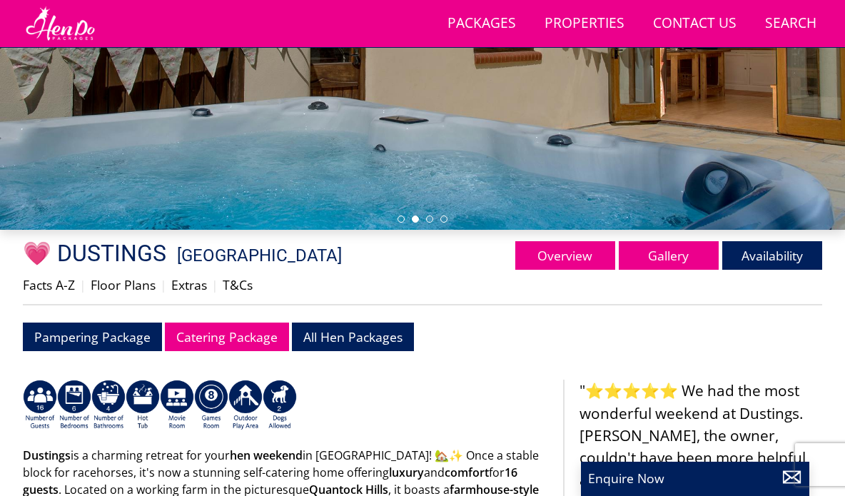
scroll to position [339, 0]
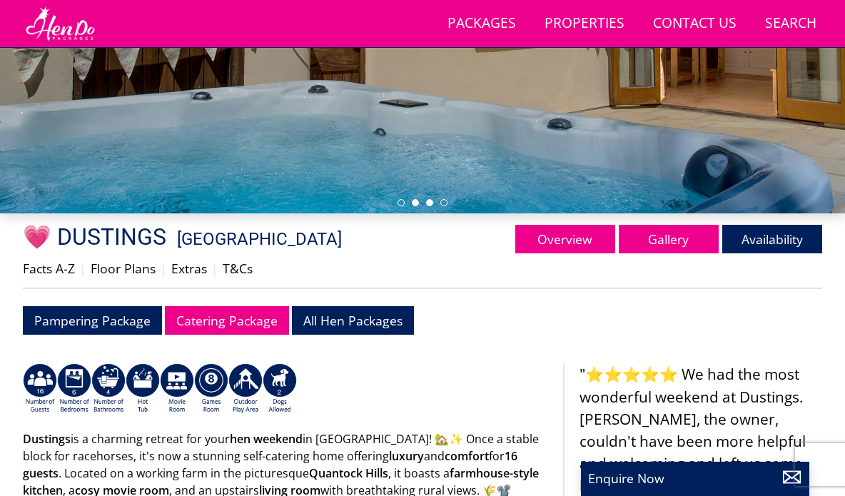
click at [428, 204] on li at bounding box center [429, 202] width 7 height 7
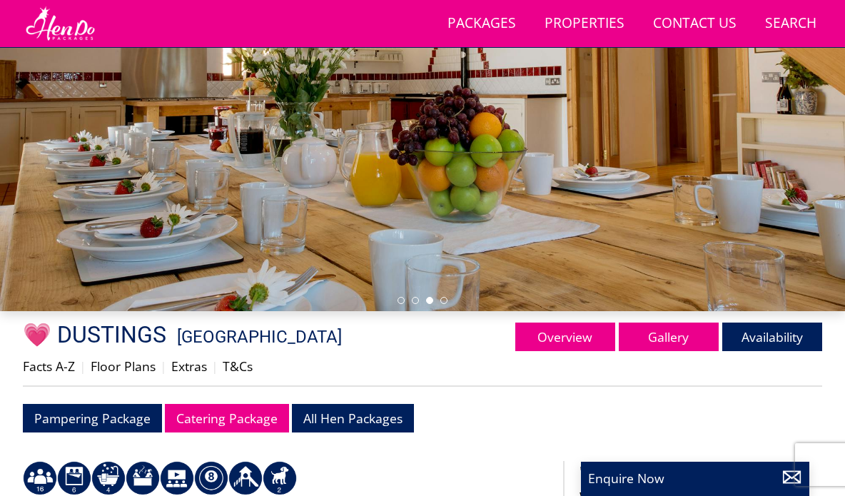
scroll to position [223, 0]
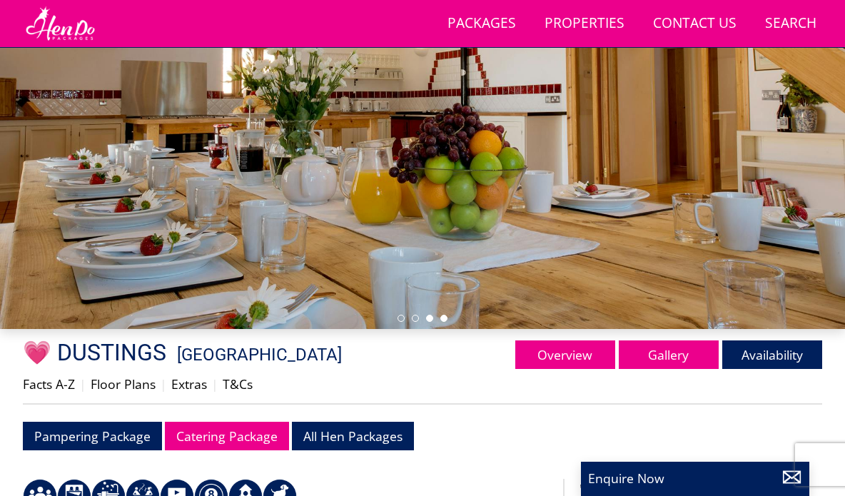
click at [447, 318] on li at bounding box center [443, 318] width 7 height 7
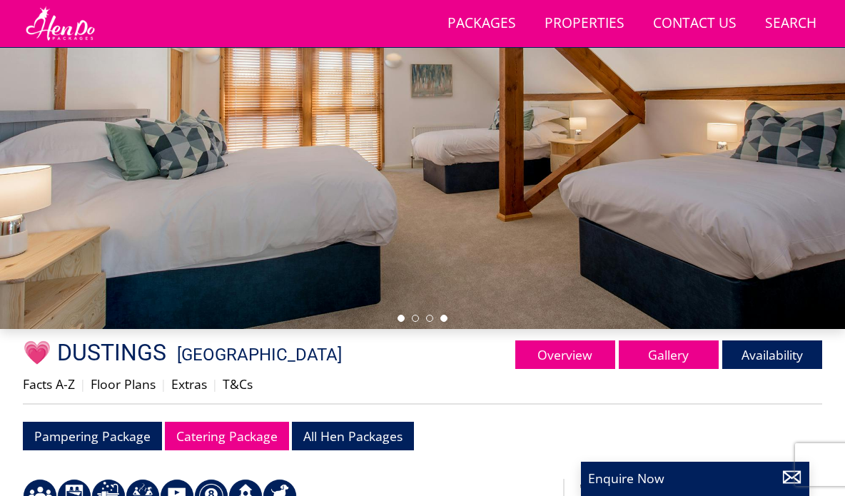
click at [404, 320] on li at bounding box center [400, 318] width 7 height 7
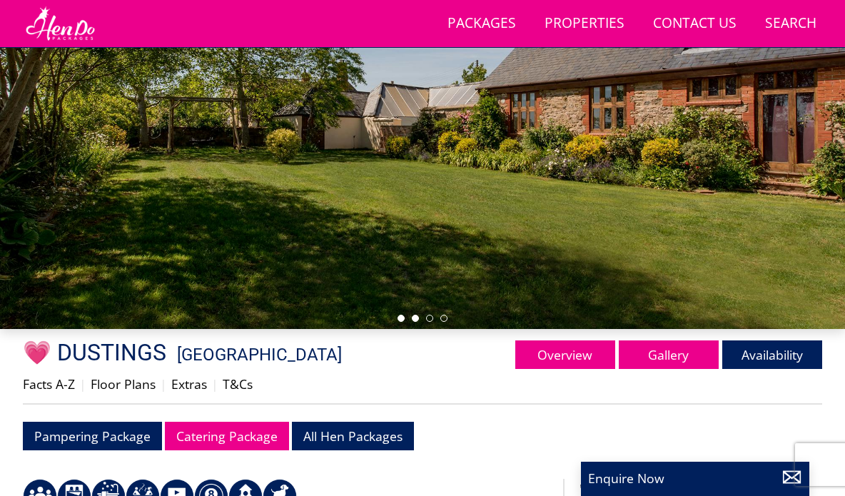
click at [418, 318] on li at bounding box center [415, 318] width 7 height 7
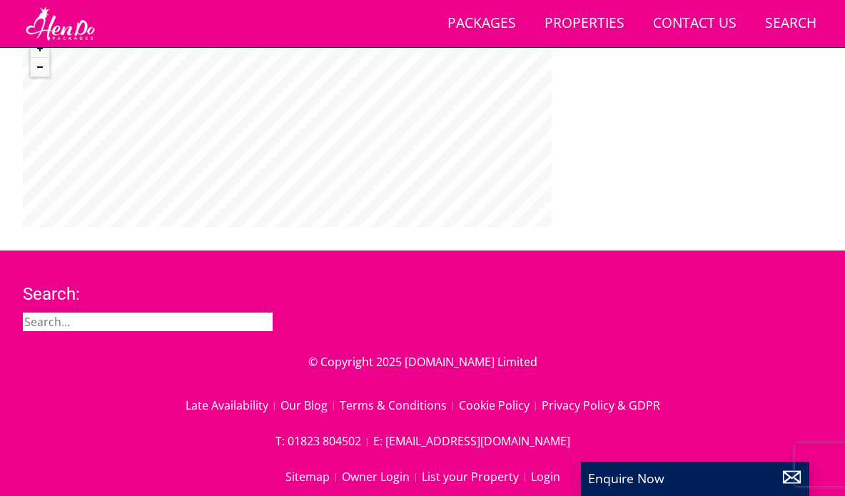
scroll to position [1538, 0]
